Goal: Task Accomplishment & Management: Complete application form

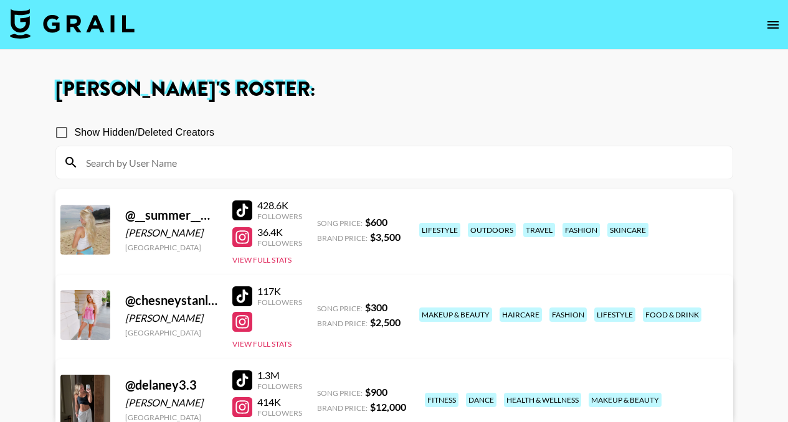
click at [776, 25] on icon "open drawer" at bounding box center [772, 24] width 15 height 15
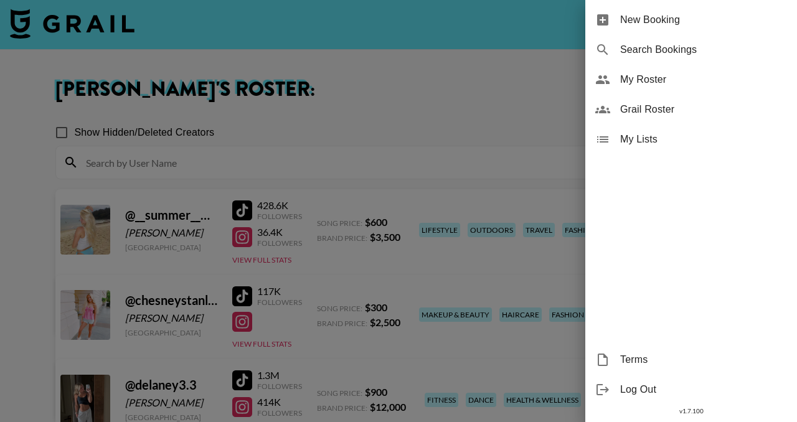
click at [691, 22] on span "New Booking" at bounding box center [703, 19] width 167 height 15
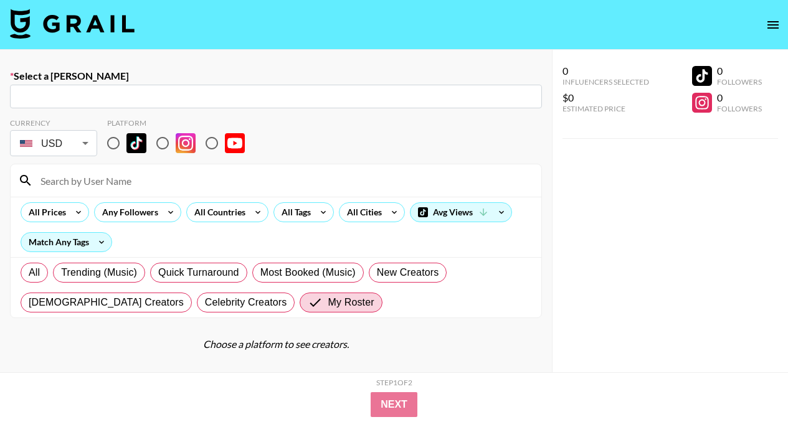
click at [356, 95] on input "text" at bounding box center [275, 97] width 517 height 14
paste input "[PERSON_NAME][EMAIL_ADDRESS][DOMAIN_NAME]"
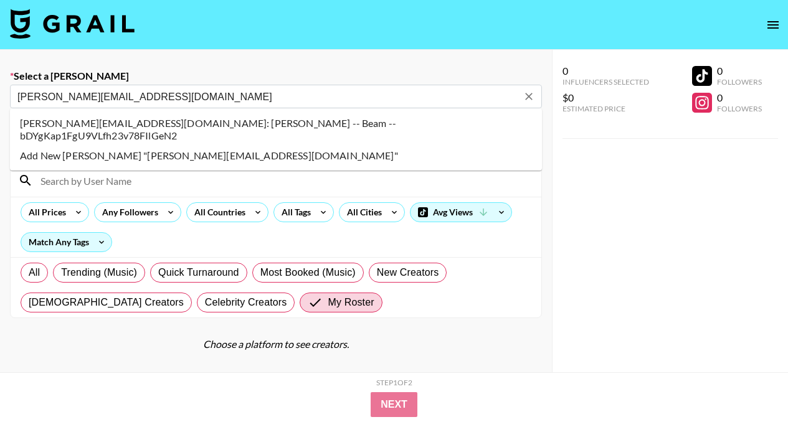
paste input "[PERSON_NAME][EMAIL_ADDRESS][DOMAIN_NAME]"
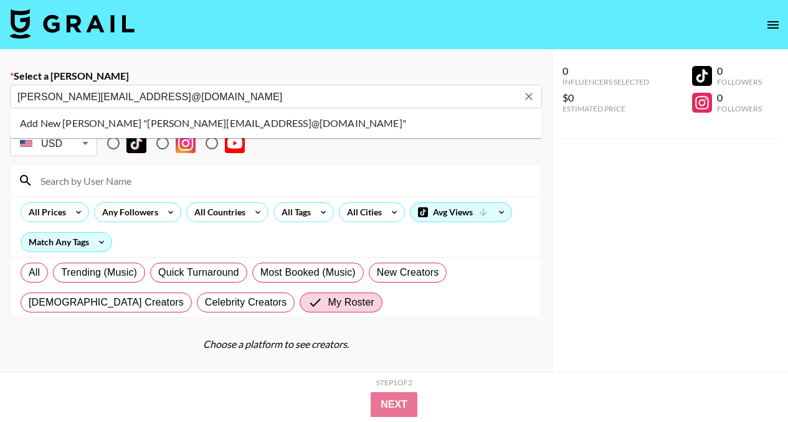
click at [352, 128] on li "Add New [PERSON_NAME] "[PERSON_NAME][EMAIL_ADDRESS]@[DOMAIN_NAME]"" at bounding box center [276, 123] width 532 height 20
type input "Add New [PERSON_NAME] "[PERSON_NAME][EMAIL_ADDRESS]@[DOMAIN_NAME]""
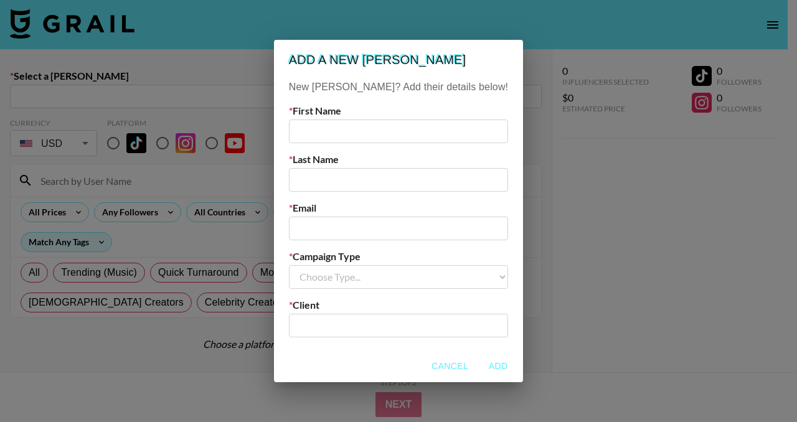
click at [352, 128] on input "text" at bounding box center [398, 132] width 219 height 24
type input "[PERSON_NAME]"
click at [360, 175] on input "text" at bounding box center [398, 180] width 219 height 24
type input "g"
type input "[PERSON_NAME]"
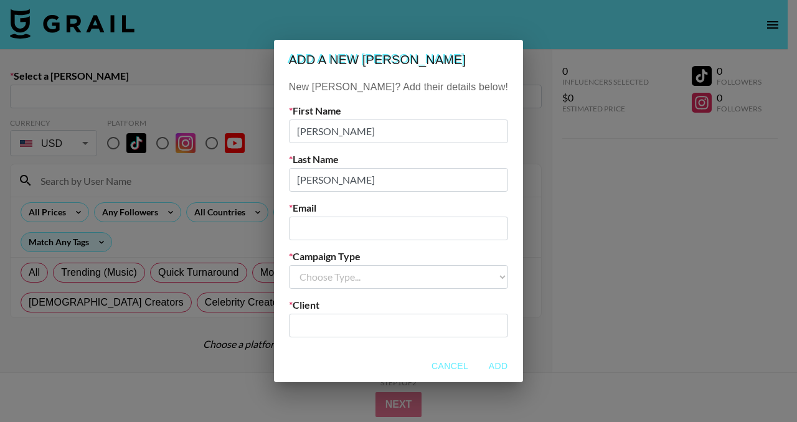
click at [402, 221] on input "email" at bounding box center [398, 229] width 219 height 24
paste input "[PERSON_NAME][EMAIL_ADDRESS][DOMAIN_NAME]"
type input "[PERSON_NAME][EMAIL_ADDRESS][DOMAIN_NAME]"
click at [384, 277] on select "Choose Type... Song Promos Brand Promos" at bounding box center [398, 277] width 219 height 24
select select "Brand"
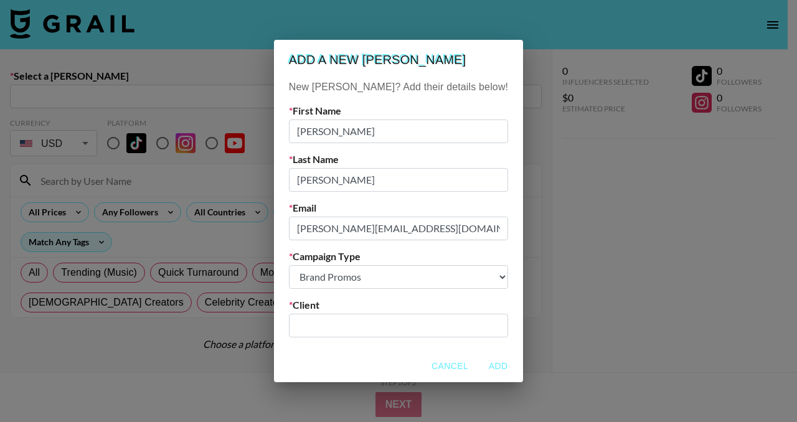
click at [376, 333] on input "text" at bounding box center [398, 325] width 204 height 14
click at [377, 324] on input "Beam" at bounding box center [398, 325] width 204 height 14
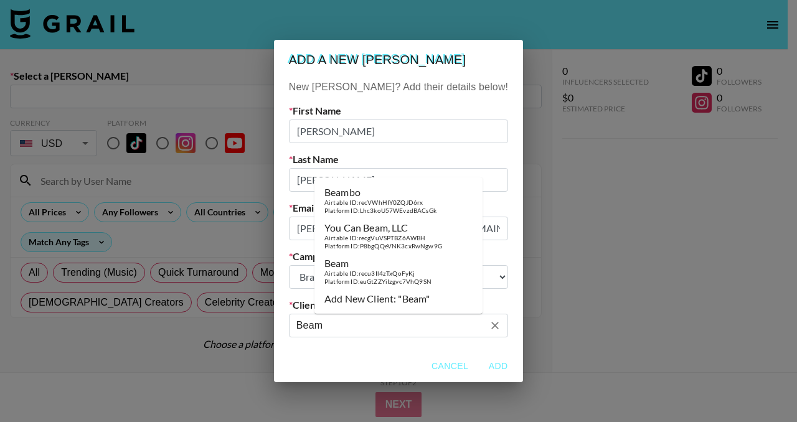
click at [418, 263] on div "Beam" at bounding box center [377, 263] width 107 height 12
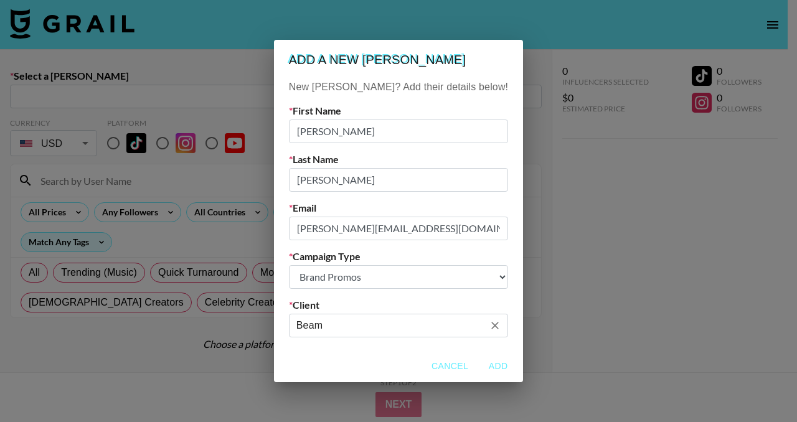
click at [402, 326] on input "Beam" at bounding box center [389, 325] width 187 height 14
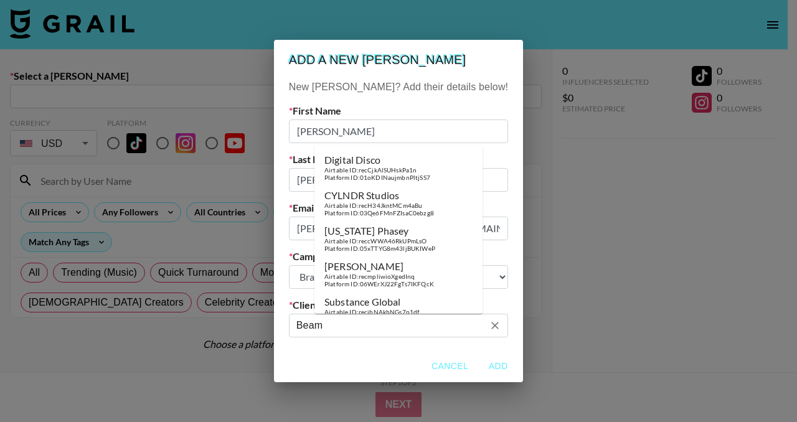
type input "Beam"
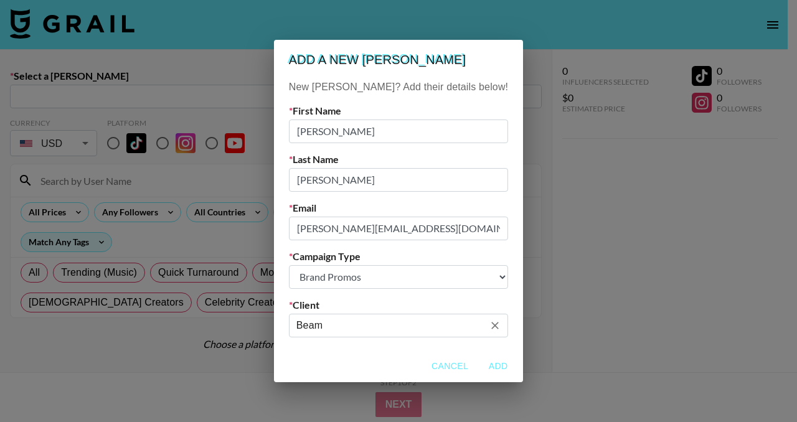
click at [478, 366] on button "Add" at bounding box center [498, 366] width 40 height 23
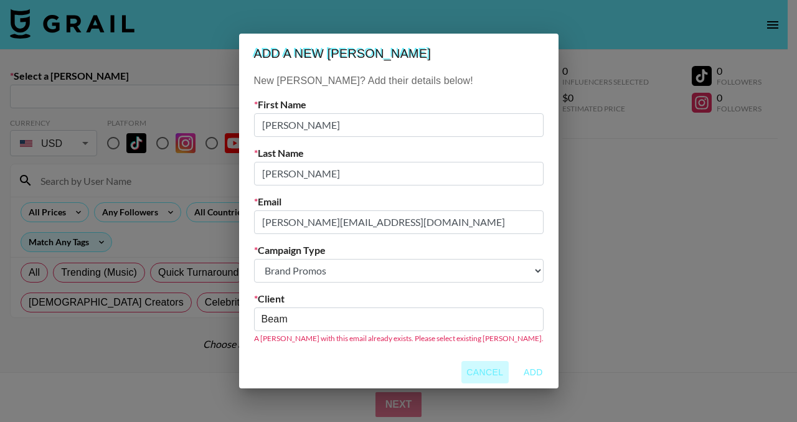
click at [461, 370] on button "Cancel" at bounding box center [484, 372] width 47 height 23
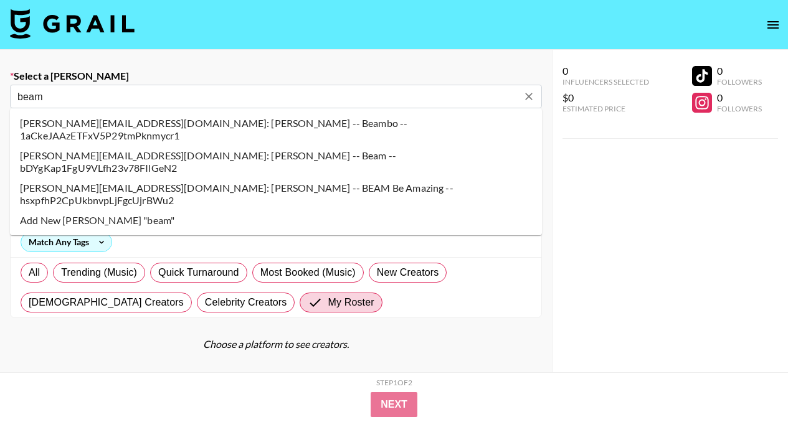
click at [246, 146] on li "[PERSON_NAME][EMAIL_ADDRESS][DOMAIN_NAME]: [PERSON_NAME] -- Beam -- bDYgKap1FgU…" at bounding box center [276, 162] width 532 height 32
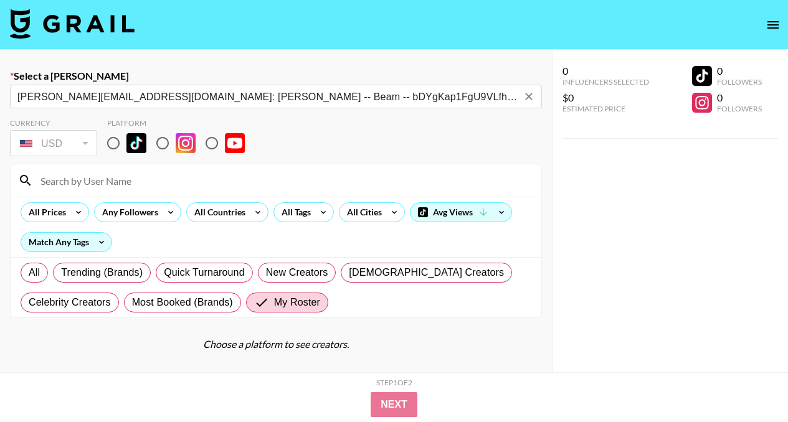
type input "[PERSON_NAME][EMAIL_ADDRESS][DOMAIN_NAME]: [PERSON_NAME] -- Beam -- bDYgKap1FgU…"
click at [237, 184] on input at bounding box center [283, 181] width 501 height 20
click at [113, 146] on input "radio" at bounding box center [113, 143] width 26 height 26
radio input "true"
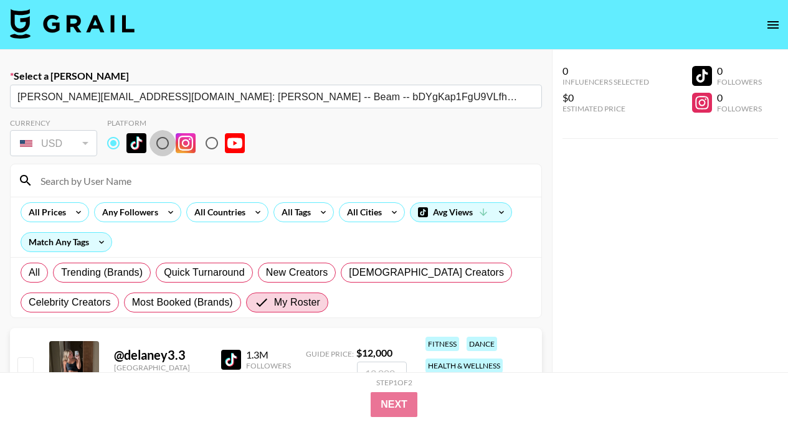
click at [156, 147] on input "radio" at bounding box center [162, 143] width 26 height 26
radio input "true"
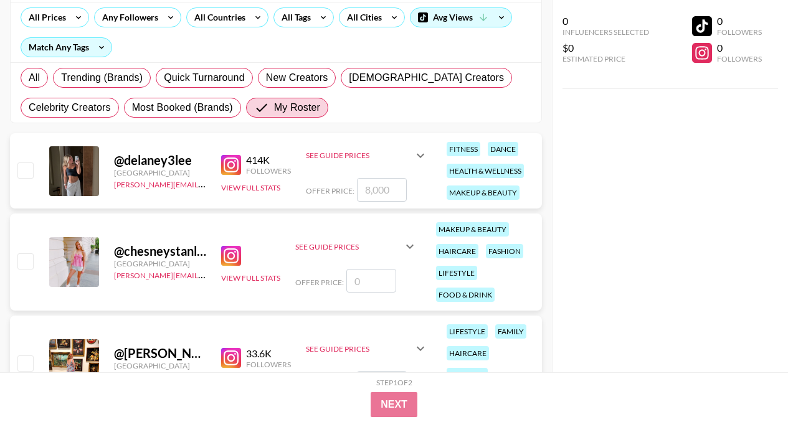
scroll to position [270, 0]
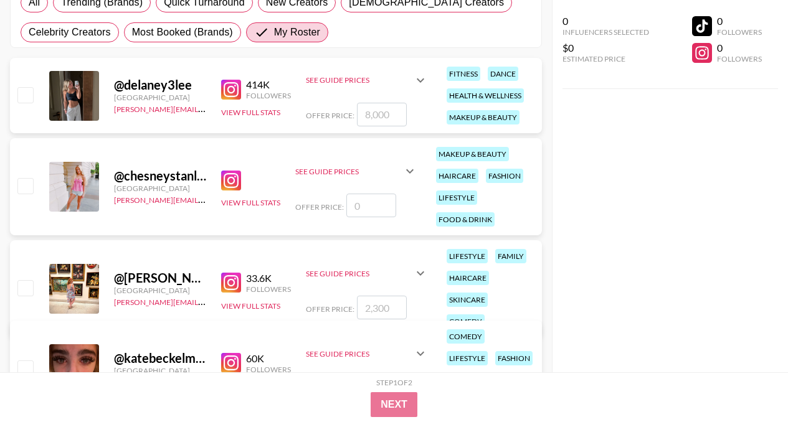
click at [29, 280] on input "checkbox" at bounding box center [24, 287] width 15 height 15
checkbox input "true"
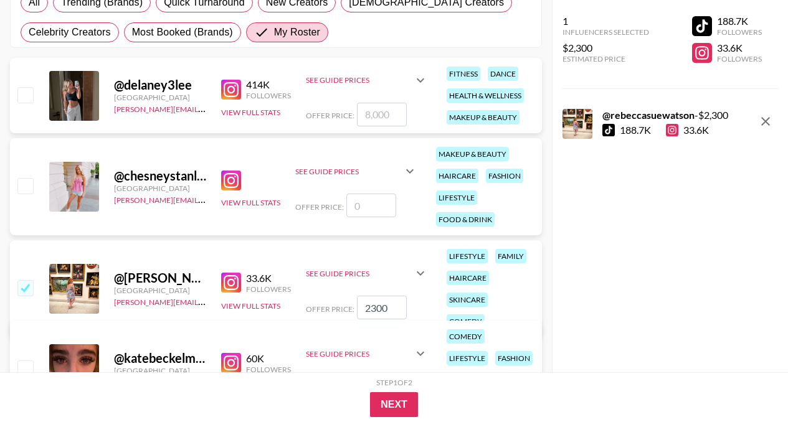
click at [373, 298] on input "2300" at bounding box center [382, 308] width 50 height 24
type input "200"
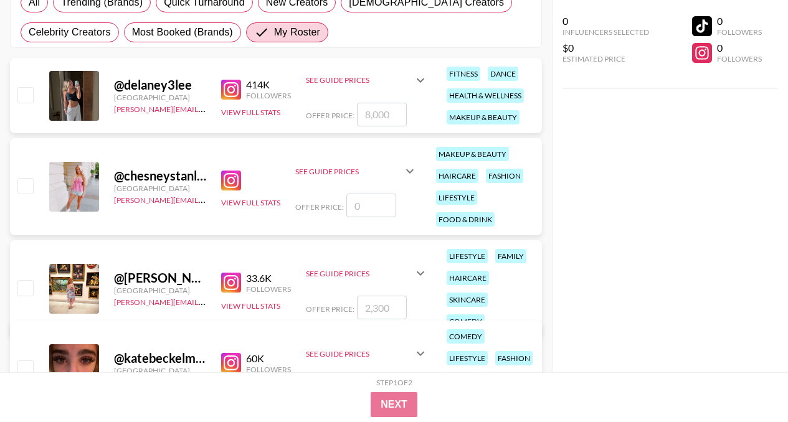
checkbox input "true"
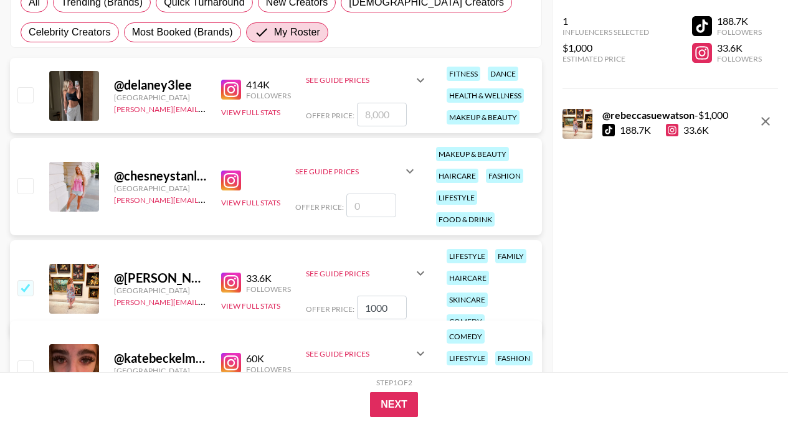
type input "1000"
click at [392, 410] on button "Next" at bounding box center [394, 404] width 48 height 25
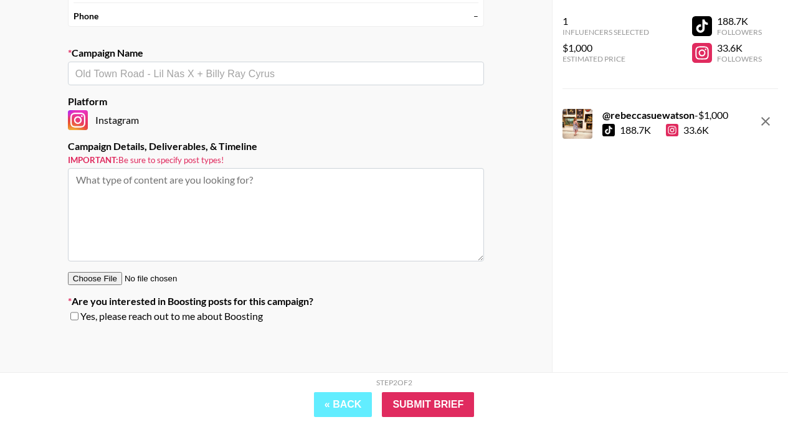
scroll to position [155, 0]
click at [352, 209] on textarea at bounding box center [276, 214] width 416 height 93
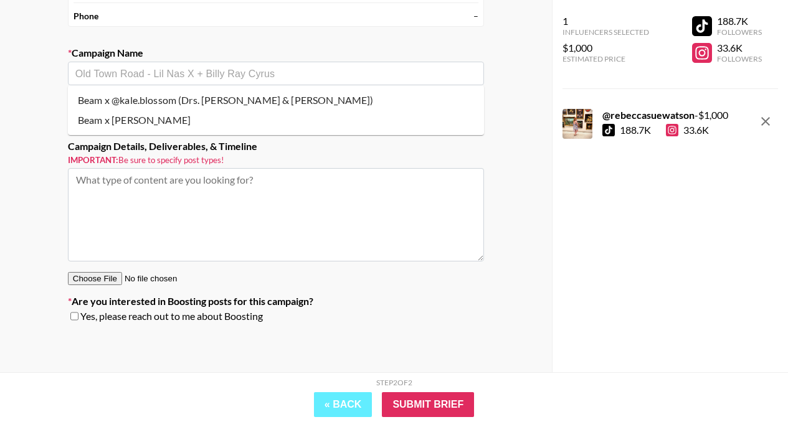
click at [336, 74] on input "text" at bounding box center [275, 74] width 401 height 14
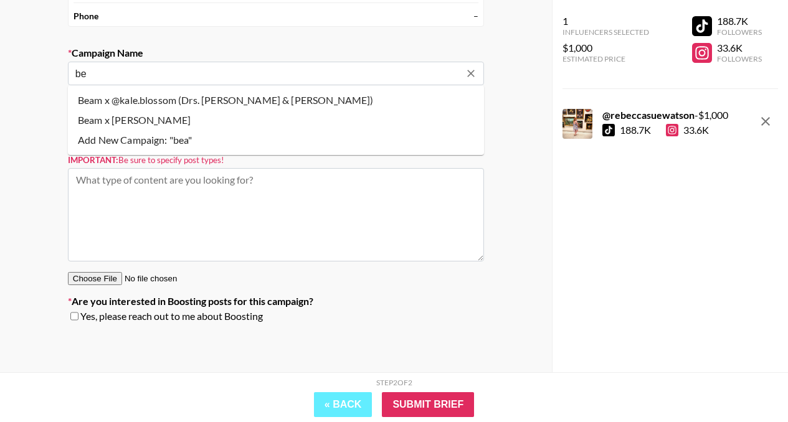
type input "b"
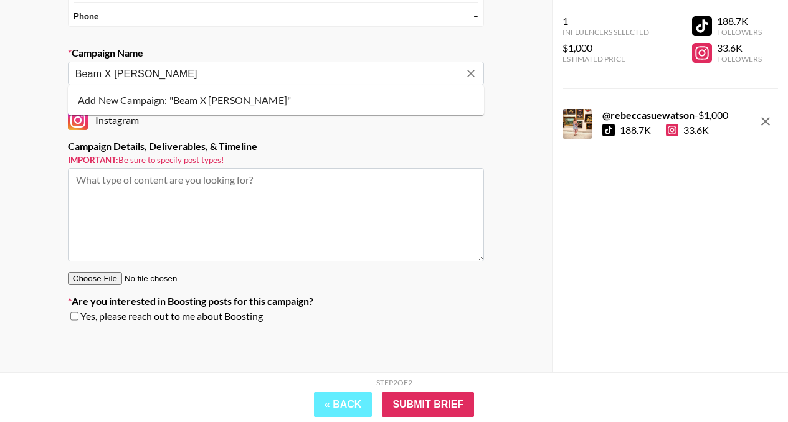
click at [372, 101] on li "Add New Campaign: "Beam X [PERSON_NAME]"" at bounding box center [276, 100] width 416 height 20
type input "Beam X [PERSON_NAME]"
click at [265, 196] on textarea at bounding box center [276, 214] width 416 height 93
click at [245, 185] on textarea at bounding box center [276, 214] width 416 height 93
click at [73, 319] on input "checkbox" at bounding box center [74, 316] width 8 height 9
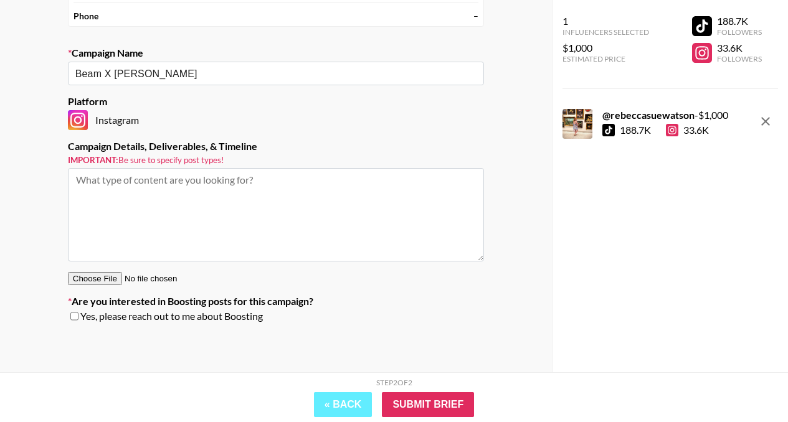
checkbox input "true"
click at [425, 399] on input "Submit Brief" at bounding box center [428, 404] width 92 height 25
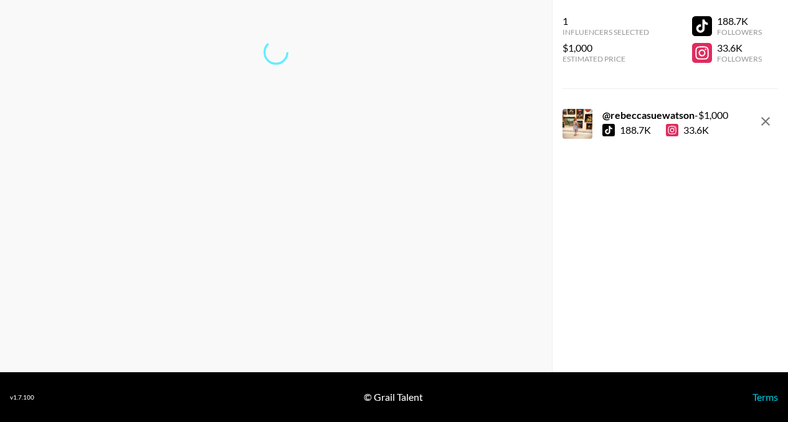
scroll to position [50, 0]
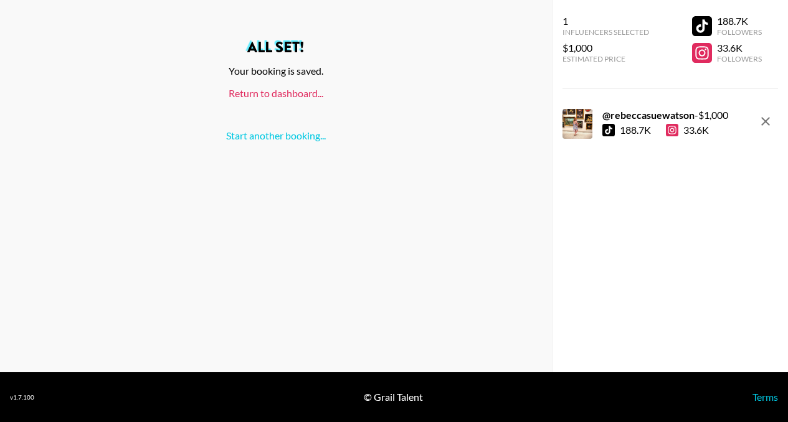
click at [302, 93] on link "Return to dashboard..." at bounding box center [276, 93] width 95 height 12
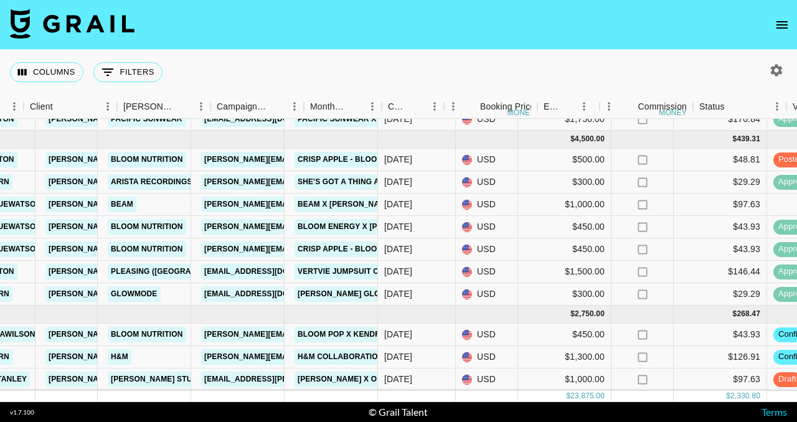
scroll to position [478, 390]
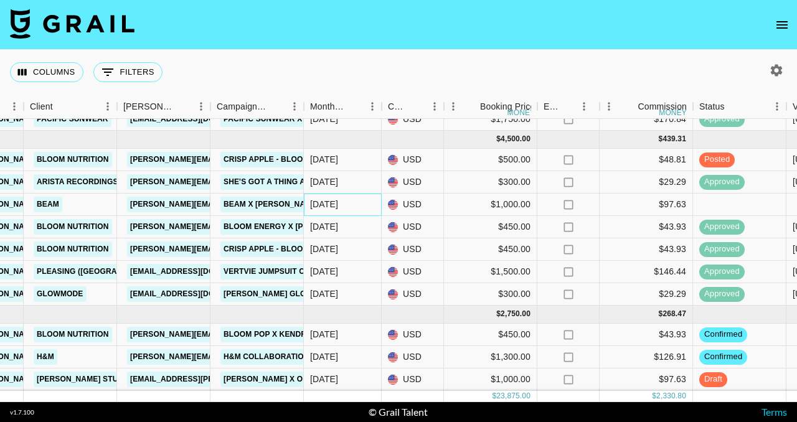
click at [336, 198] on div "[DATE]" at bounding box center [324, 204] width 28 height 12
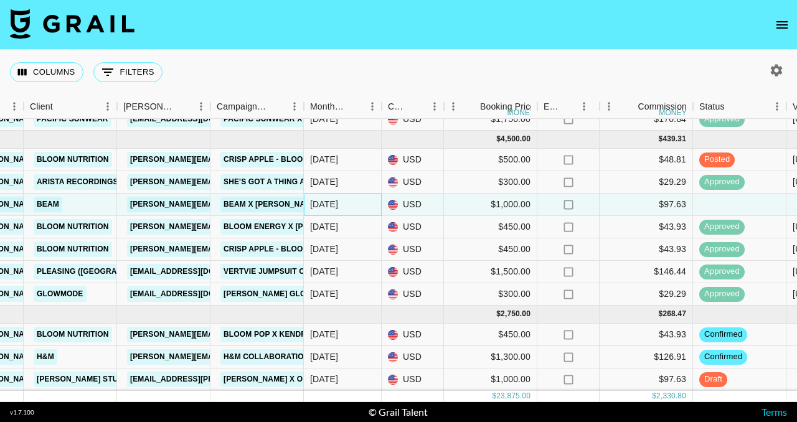
click at [336, 198] on div "Aug '25" at bounding box center [324, 204] width 28 height 12
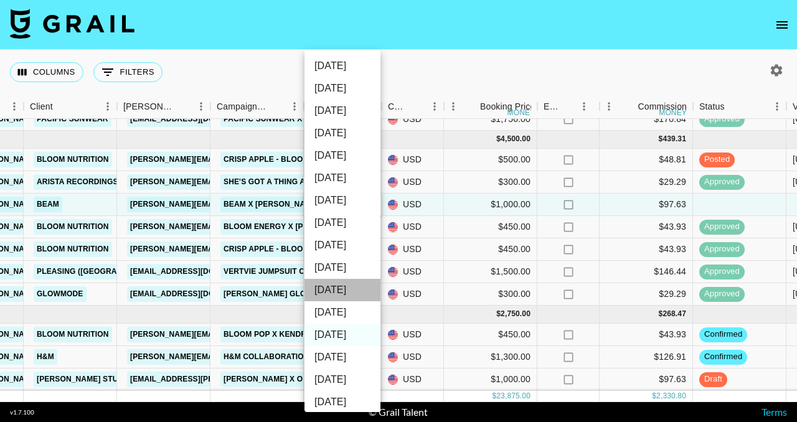
click at [342, 284] on li "Oct '25" at bounding box center [342, 290] width 76 height 22
type input "Oct '25"
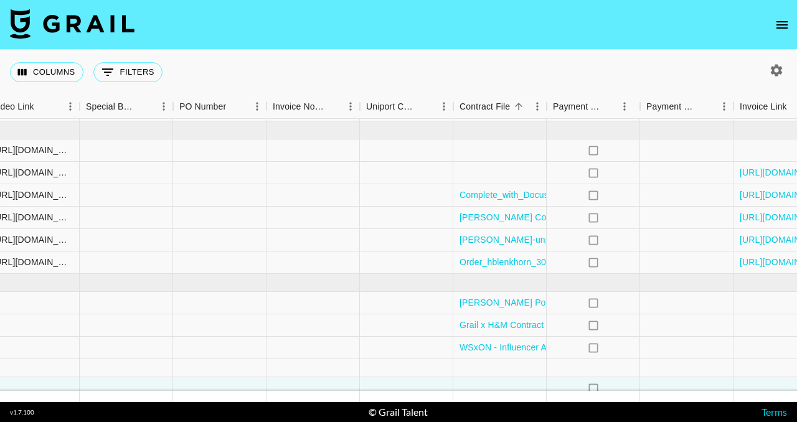
scroll to position [496, 1191]
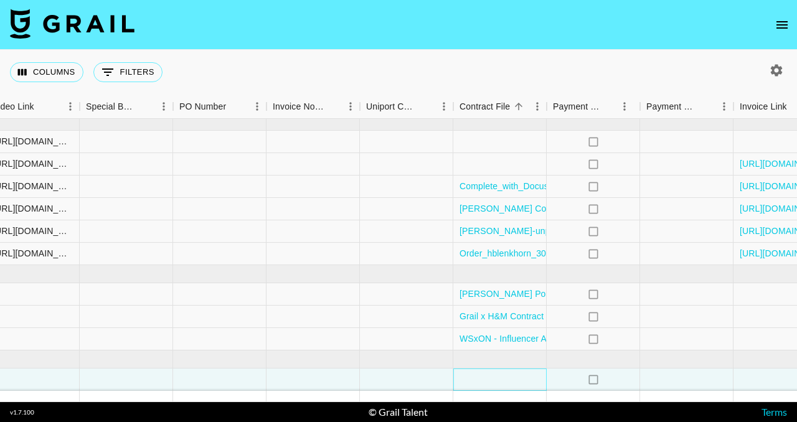
click at [506, 369] on div at bounding box center [499, 380] width 93 height 22
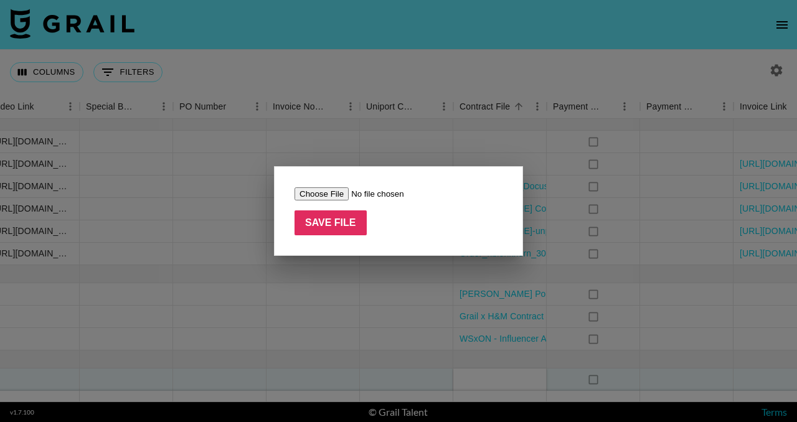
type input "C:\fakepath\rebecca_sue_watson x Beam October 2025 Agreement.pdf"
click at [330, 226] on input "Save File" at bounding box center [331, 222] width 72 height 25
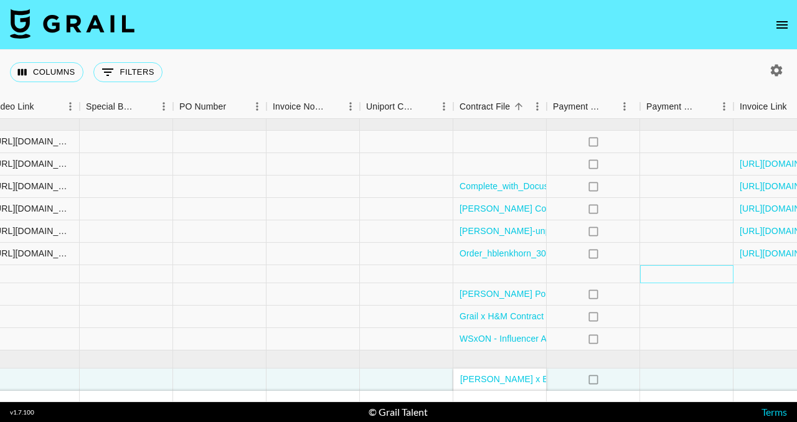
click at [656, 265] on div at bounding box center [686, 274] width 93 height 18
